Goal: Go to known website: Access a specific website the user already knows

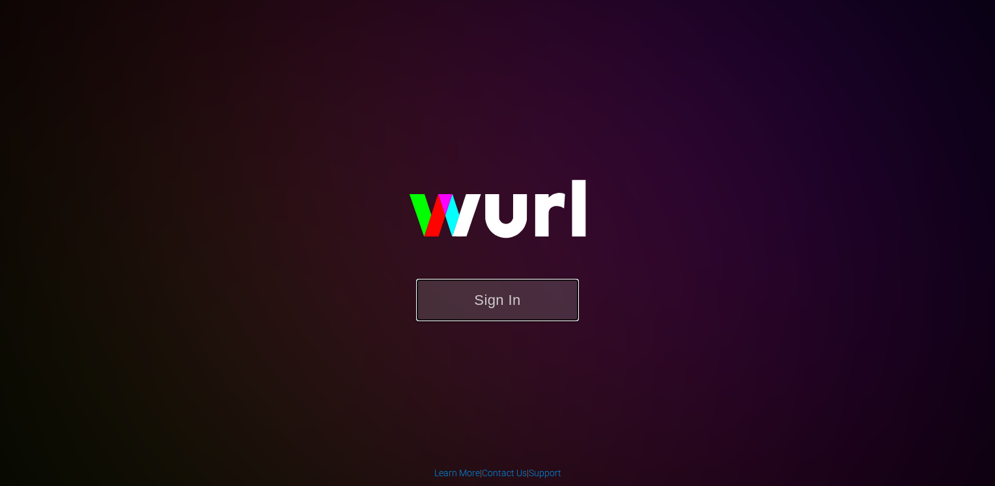
click at [497, 298] on button "Sign In" at bounding box center [497, 300] width 163 height 42
